Goal: Check status: Check status

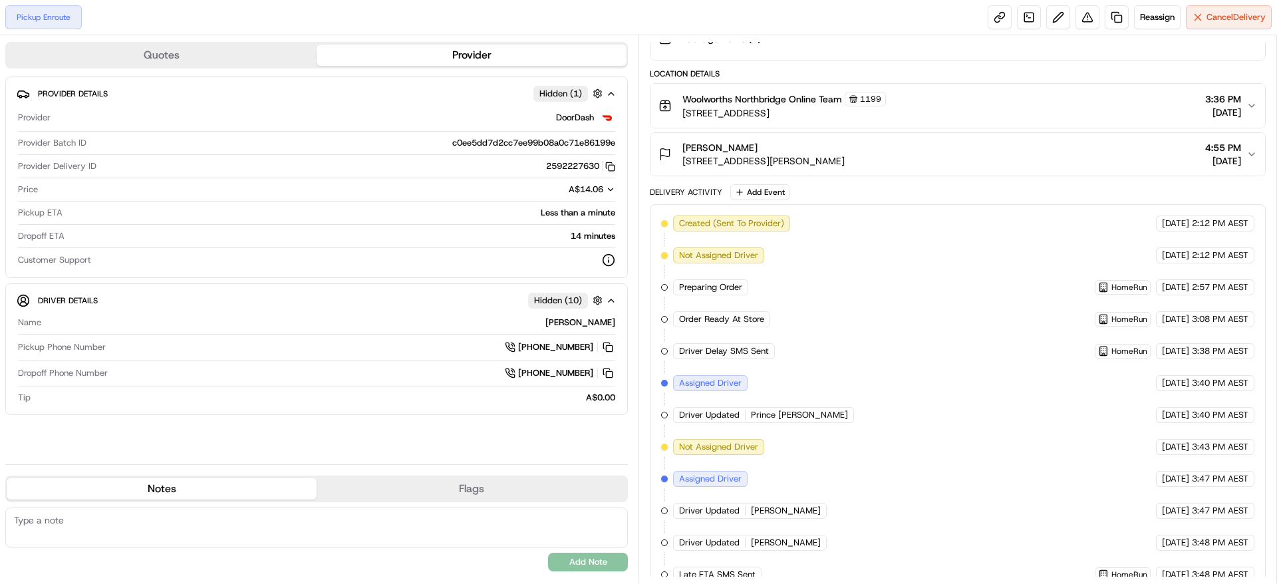
scroll to position [233, 0]
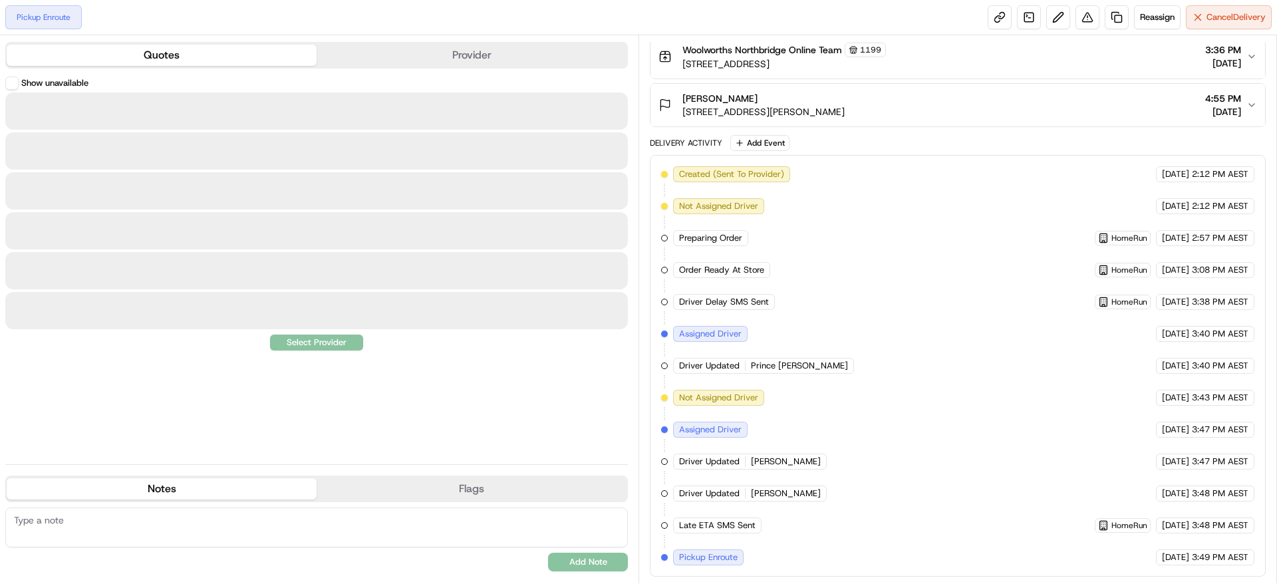
click at [152, 58] on button "Quotes" at bounding box center [162, 55] width 310 height 21
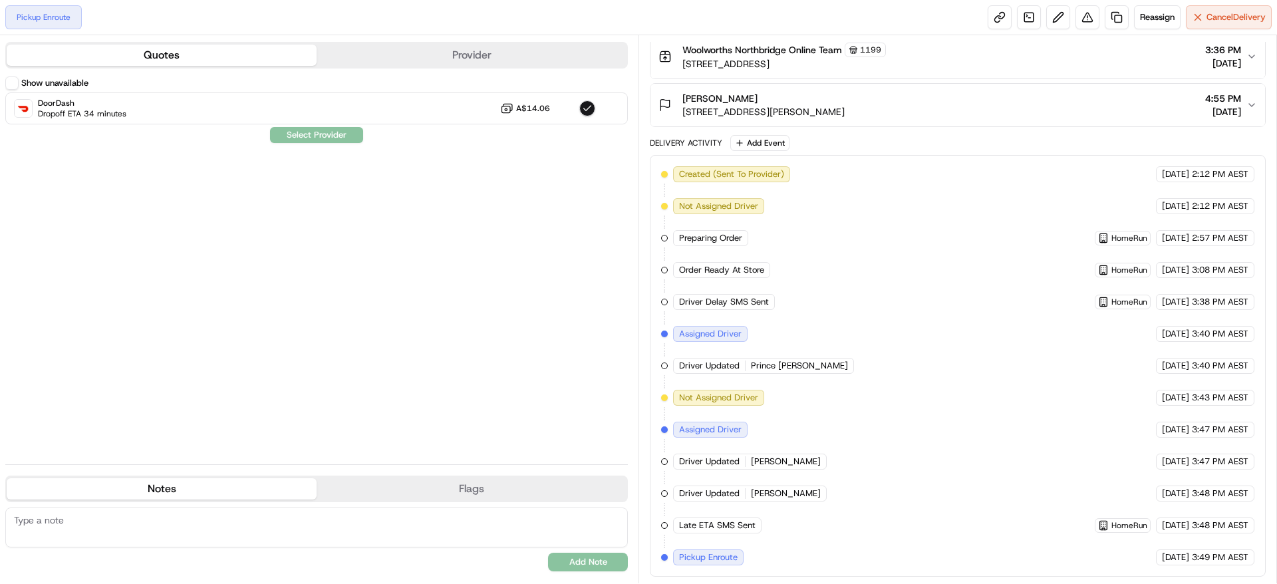
click at [406, 67] on div "Quotes Provider" at bounding box center [316, 55] width 623 height 27
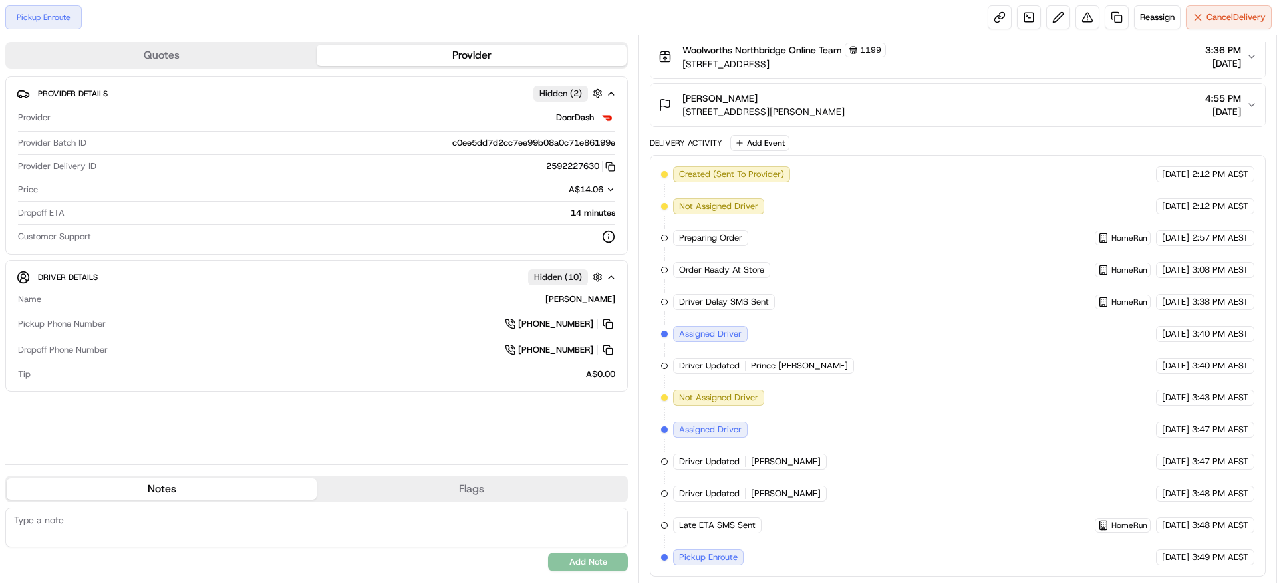
click at [403, 59] on button "Provider" at bounding box center [472, 55] width 310 height 21
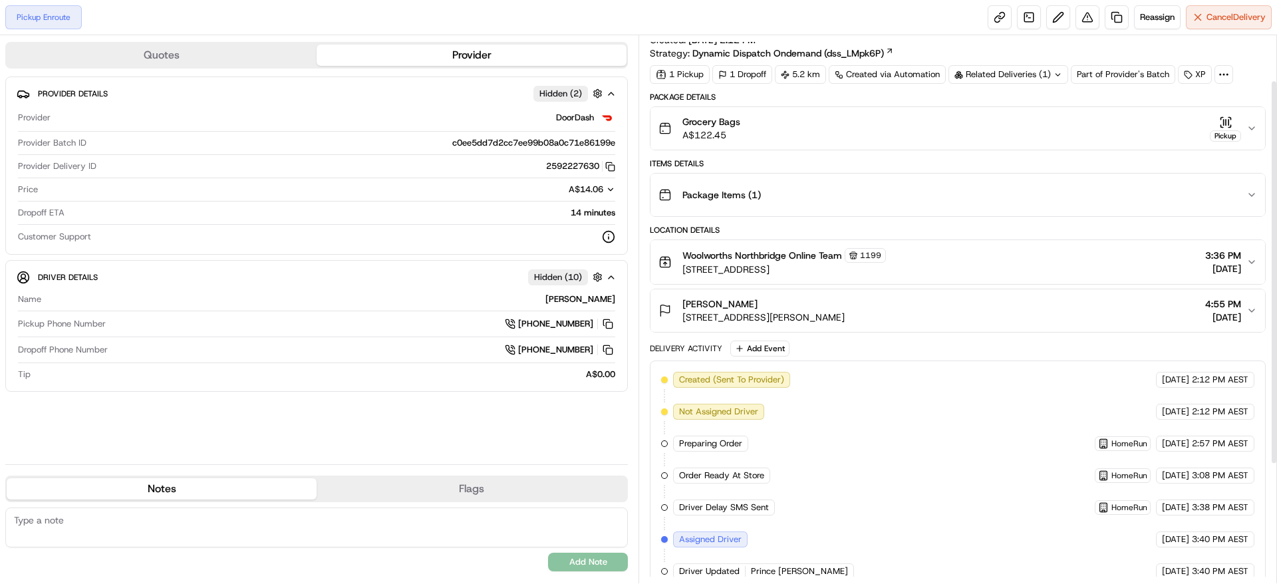
scroll to position [0, 0]
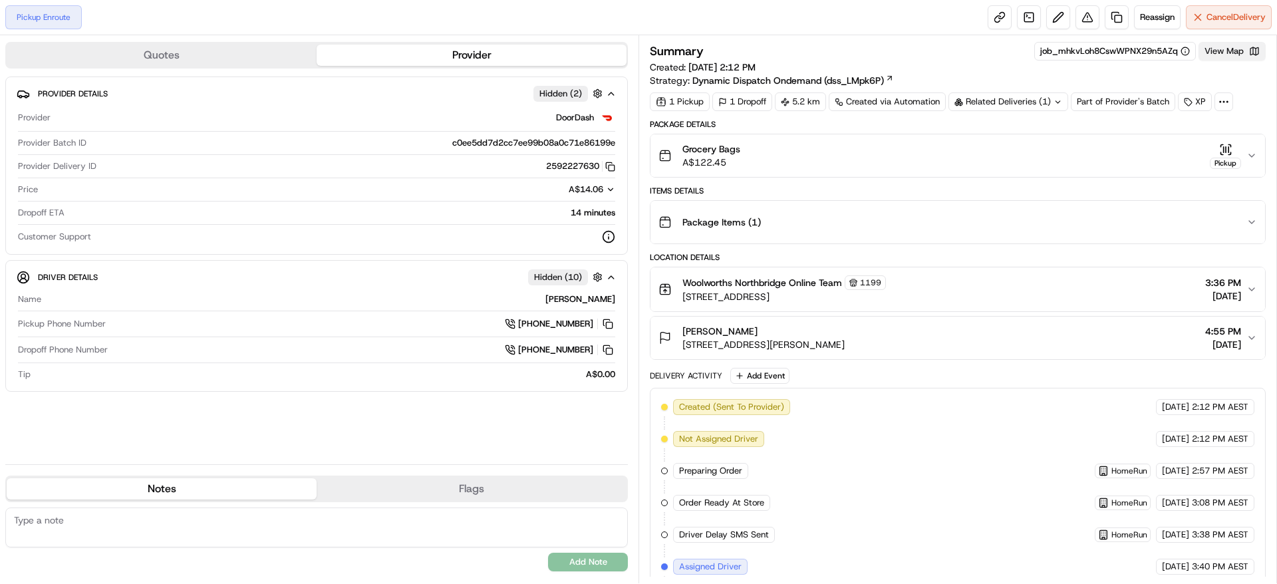
click at [1245, 54] on button "View Map" at bounding box center [1232, 51] width 67 height 19
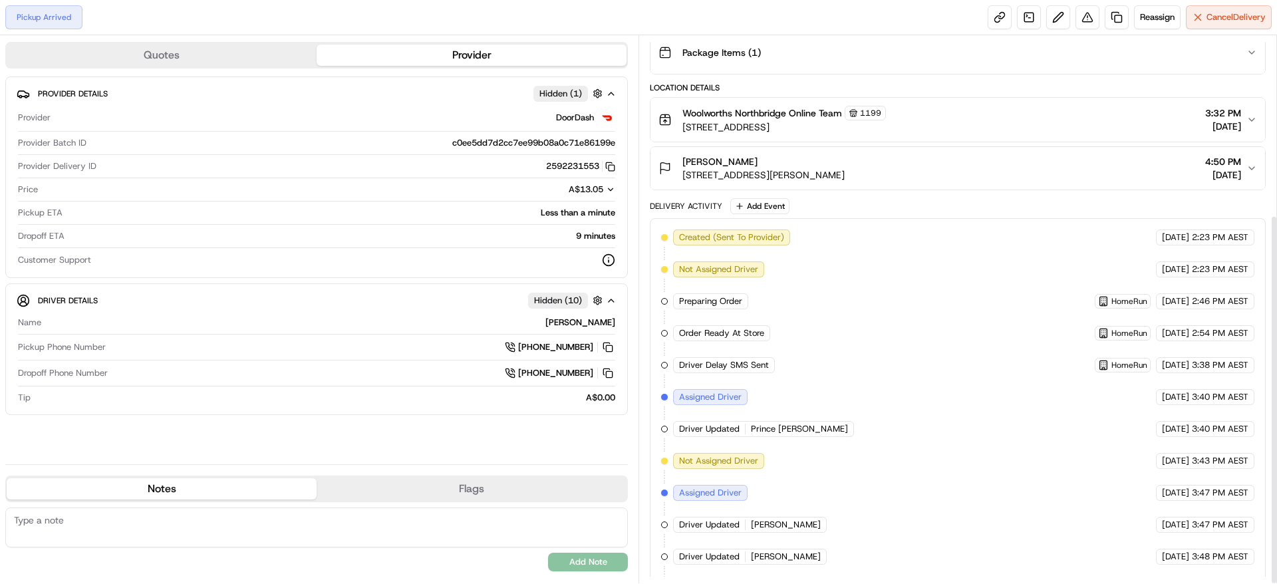
scroll to position [265, 0]
